Goal: Information Seeking & Learning: Check status

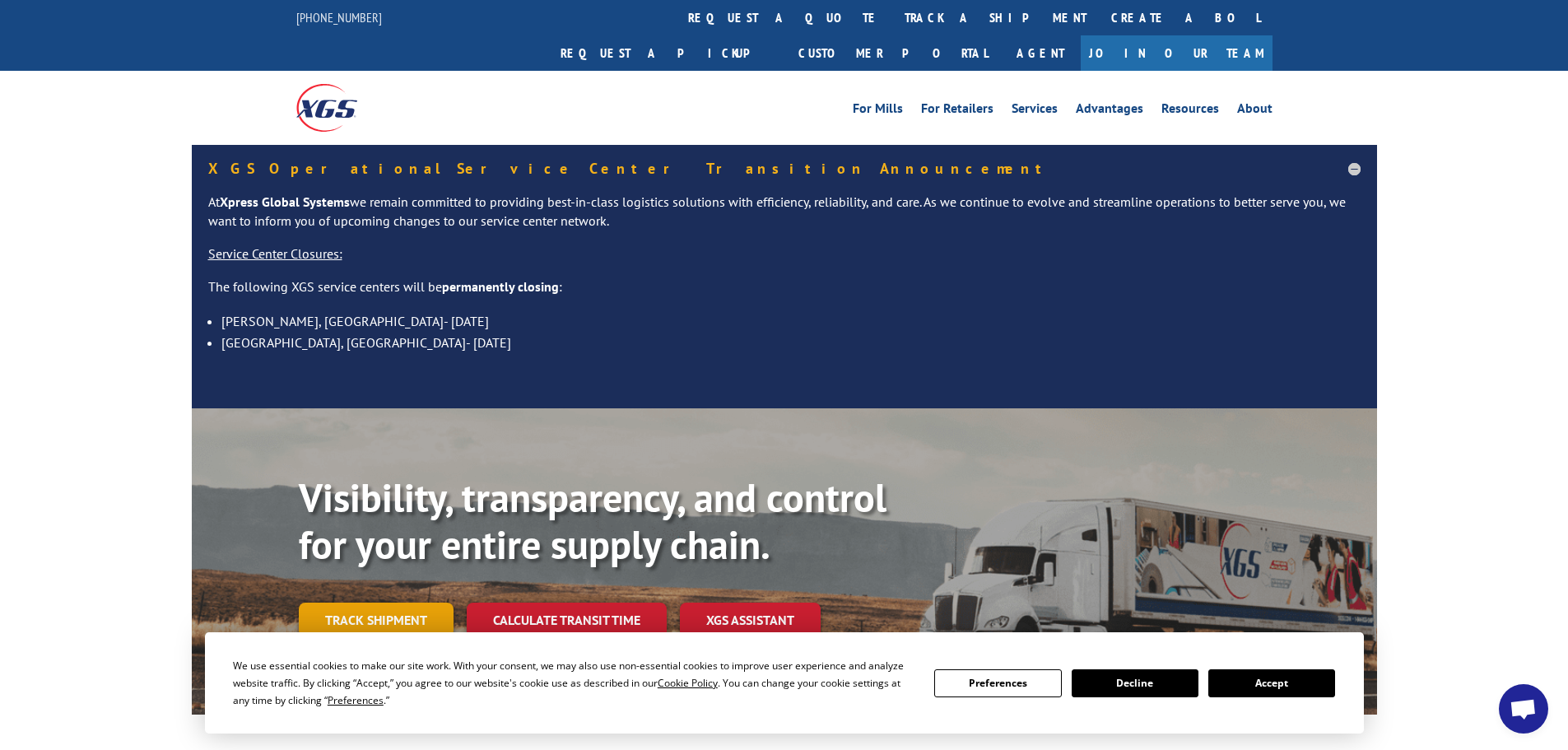
click at [355, 602] on link "Track shipment" at bounding box center [376, 619] width 154 height 34
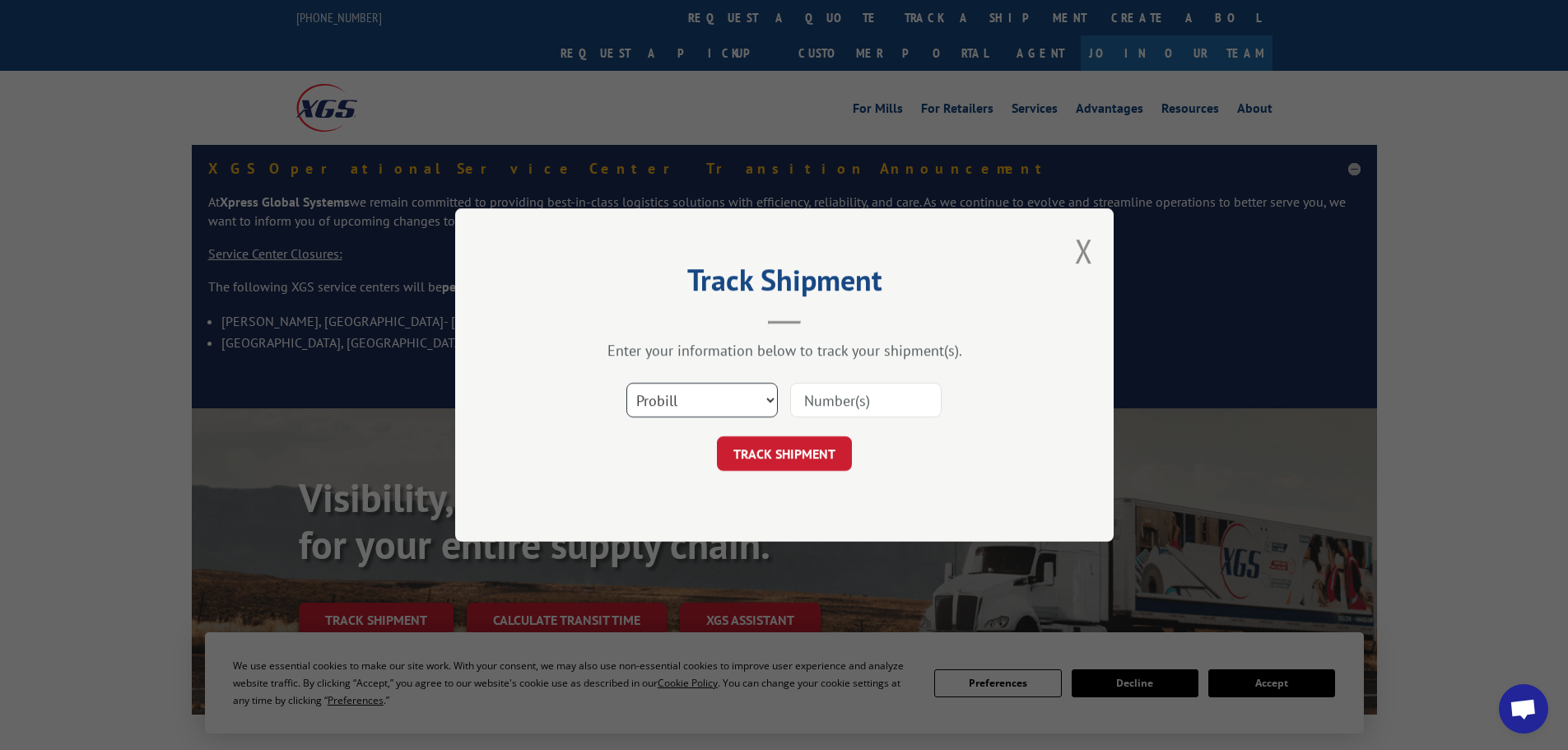
click at [770, 396] on select "Select category... Probill BOL PO" at bounding box center [702, 399] width 152 height 34
select select "po"
click at [626, 382] on select "Select category... Probill BOL PO" at bounding box center [702, 399] width 152 height 34
click at [829, 401] on input at bounding box center [865, 399] width 152 height 34
paste input "46518084"
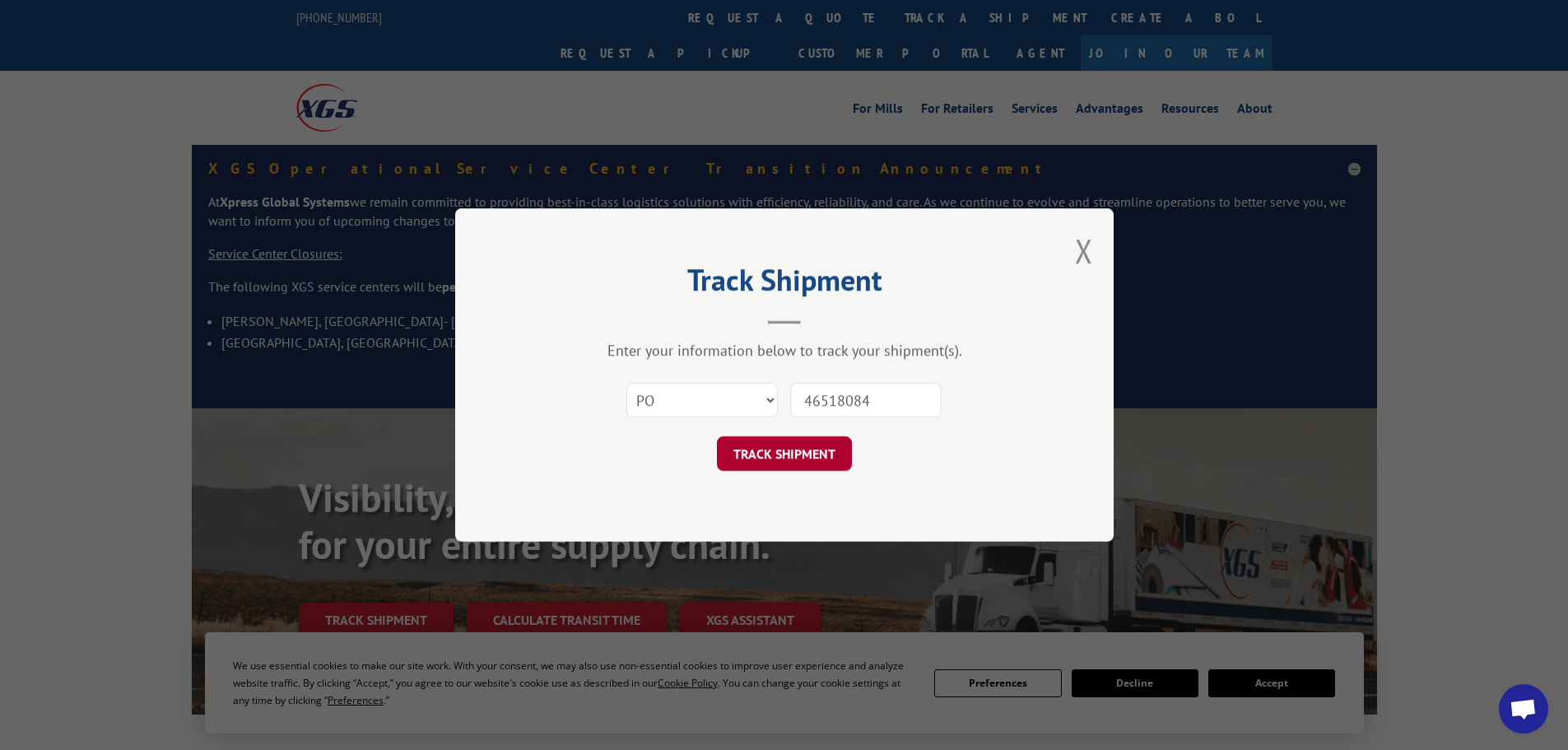
type input "46518084"
click at [772, 449] on button "TRACK SHIPMENT" at bounding box center [784, 453] width 135 height 34
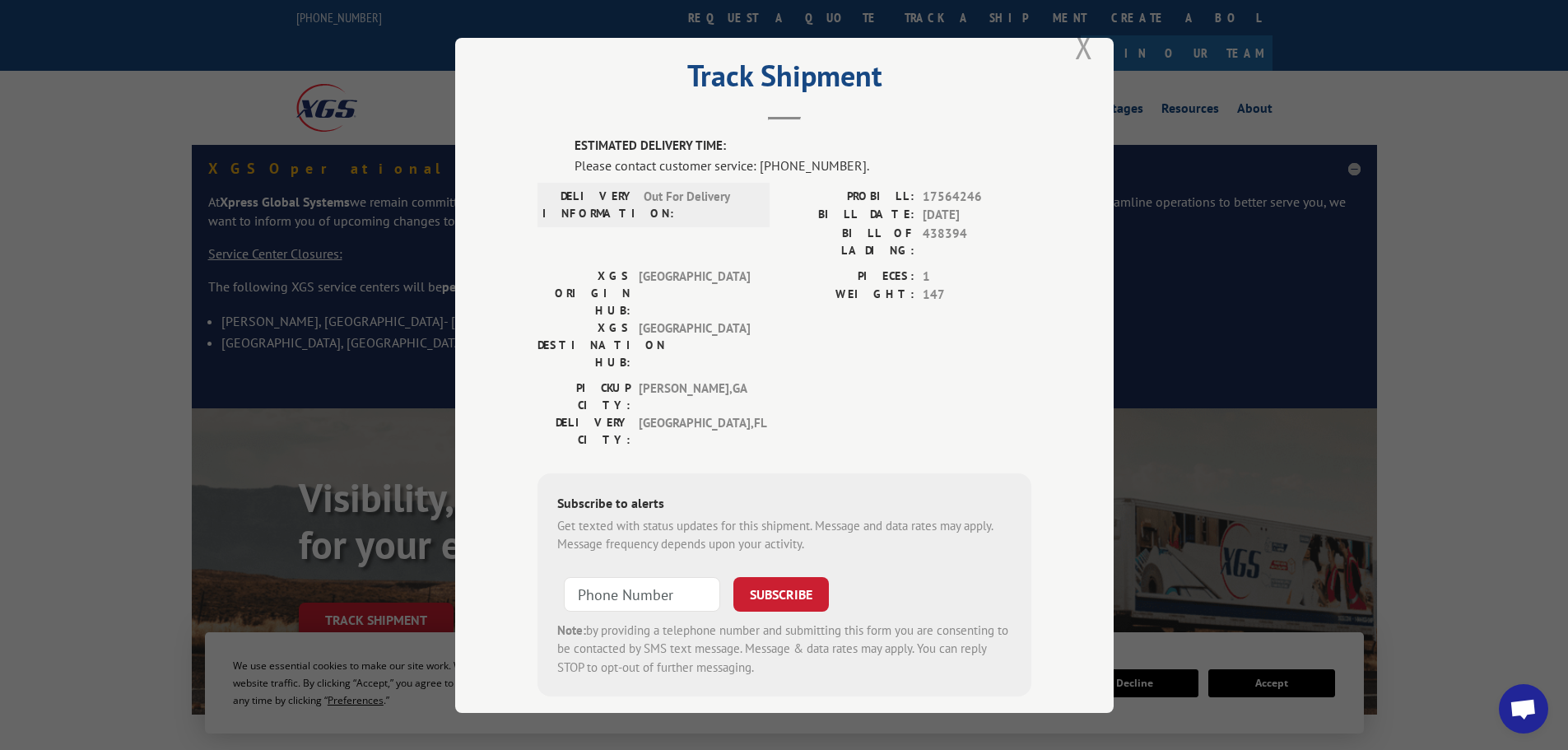
click at [1075, 51] on button "Close modal" at bounding box center [1083, 47] width 18 height 44
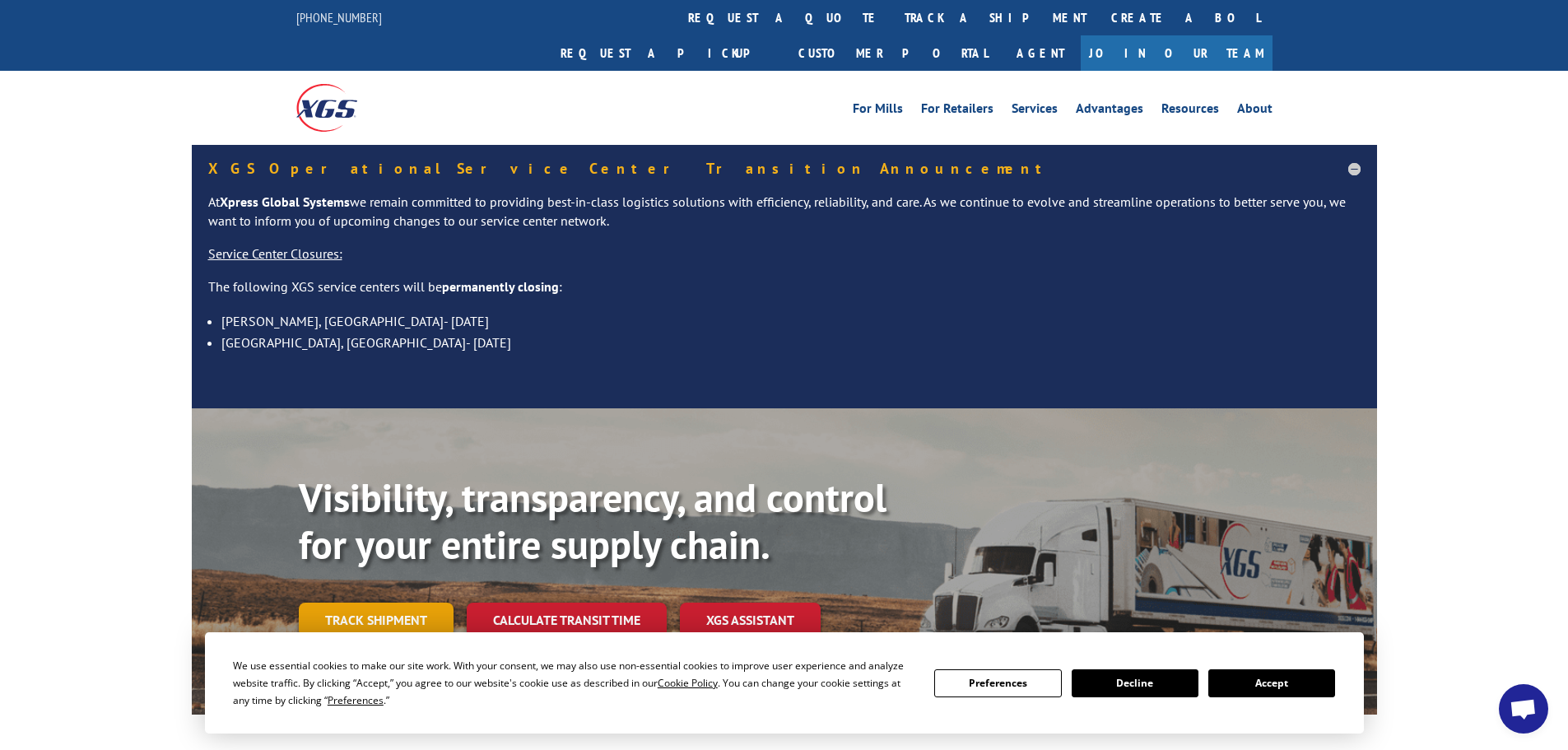
click at [381, 602] on link "Track shipment" at bounding box center [376, 619] width 154 height 34
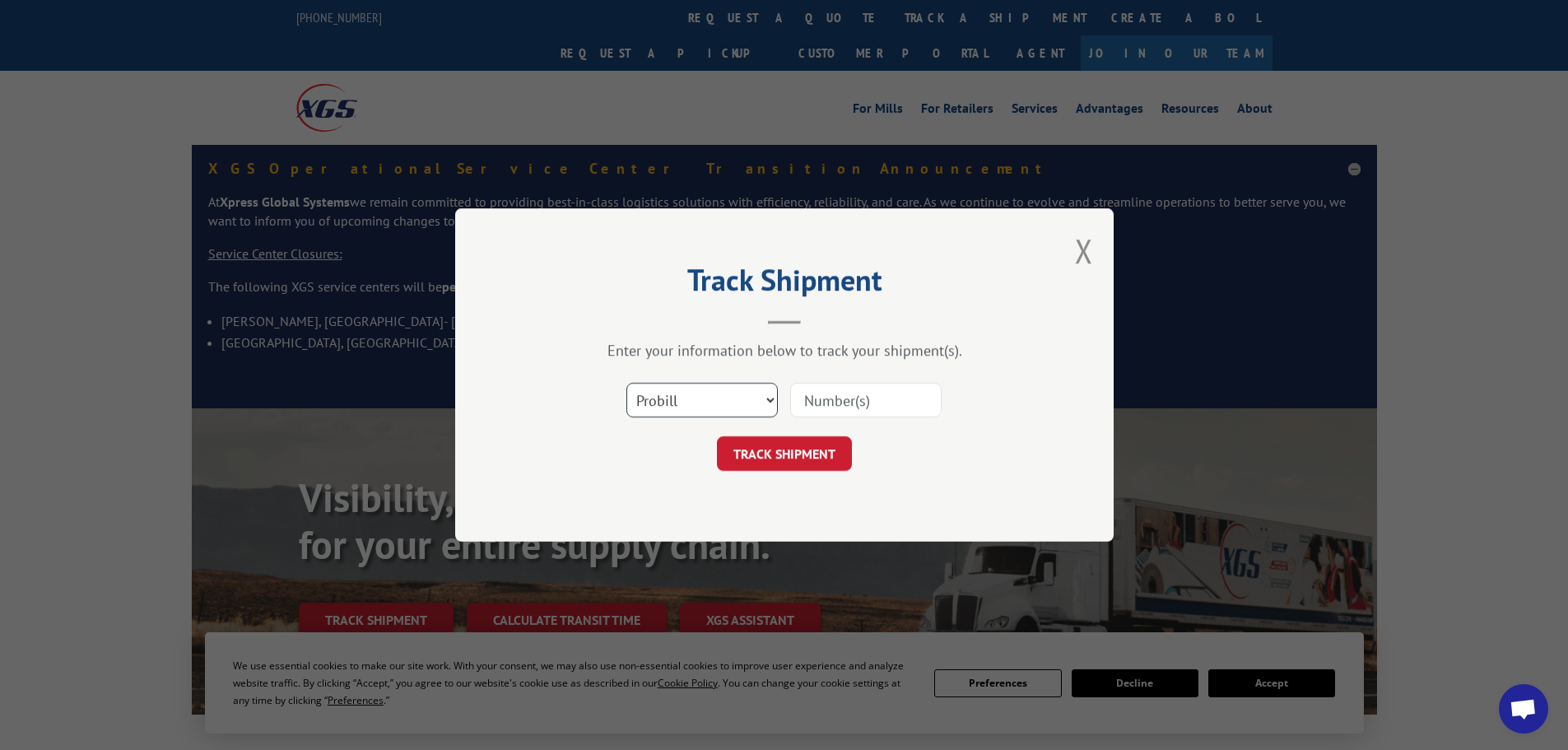
click at [726, 393] on select "Select category... Probill BOL PO" at bounding box center [702, 399] width 152 height 34
select select "po"
click at [626, 382] on select "Select category... Probill BOL PO" at bounding box center [702, 399] width 152 height 34
click at [840, 399] on input at bounding box center [865, 399] width 152 height 34
paste input "46518222"
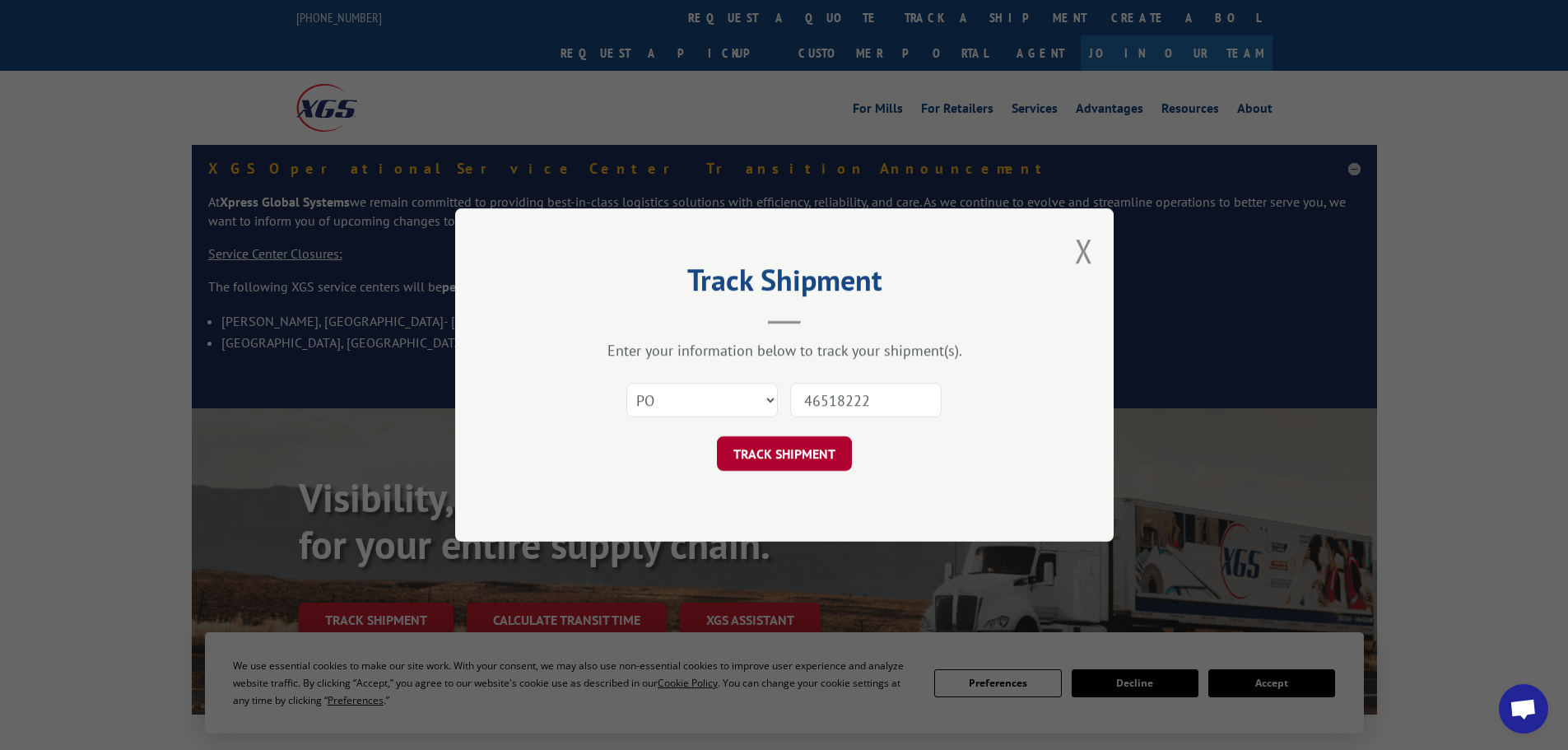
type input "46518222"
click at [784, 459] on button "TRACK SHIPMENT" at bounding box center [784, 453] width 135 height 34
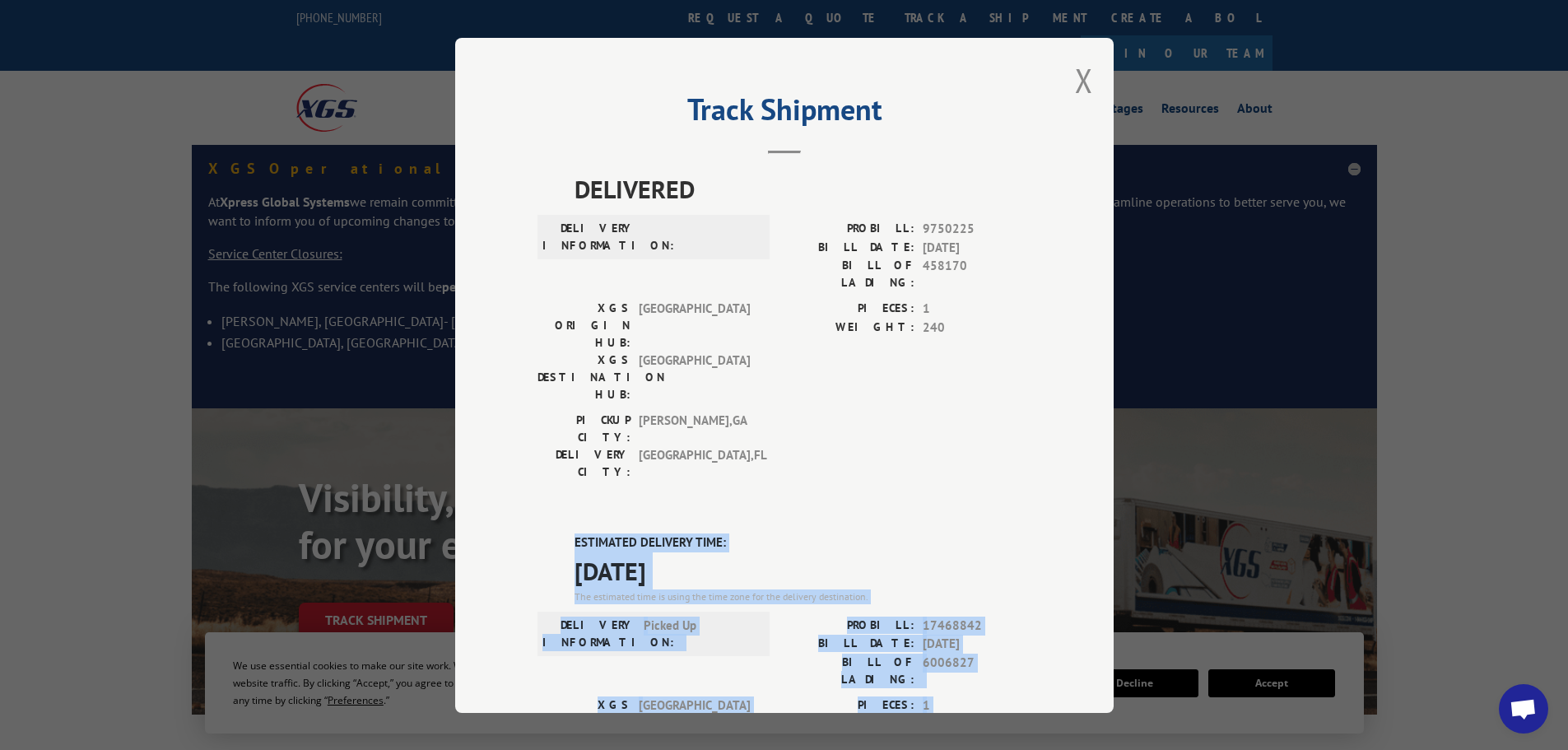
drag, startPoint x: 569, startPoint y: 434, endPoint x: 888, endPoint y: 695, distance: 412.2
copy div "ESTIMATED DELIVERY TIME: [DATE] The estimated time is using the time zone for t…"
drag, startPoint x: 1084, startPoint y: 81, endPoint x: 959, endPoint y: 71, distance: 125.4
click at [1080, 80] on button "Close modal" at bounding box center [1083, 80] width 18 height 44
